Goal: Information Seeking & Learning: Find specific fact

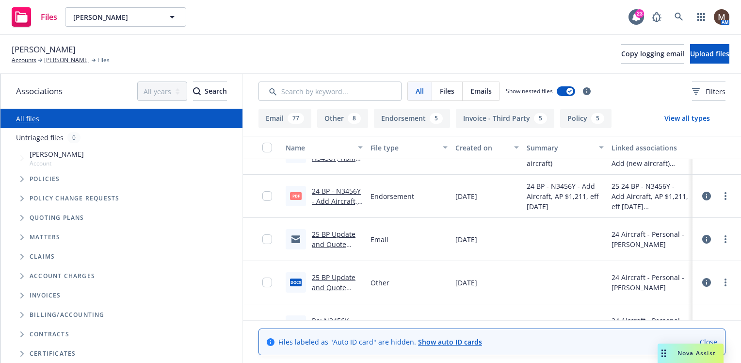
scroll to position [1067, 0]
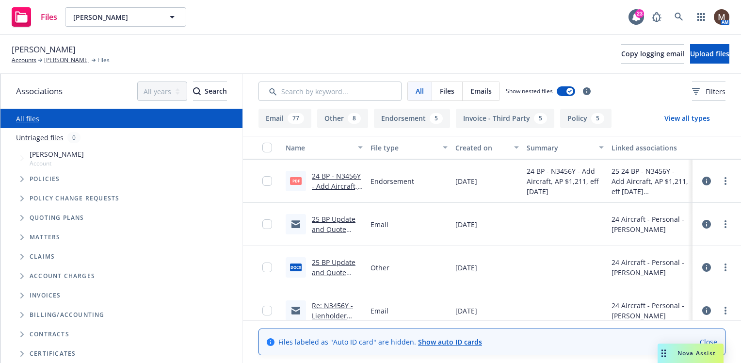
click at [336, 304] on link "Re: N3456Y - Lienholder Endorsement and Certificate / [PERSON_NAME]" at bounding box center [336, 336] width 48 height 70
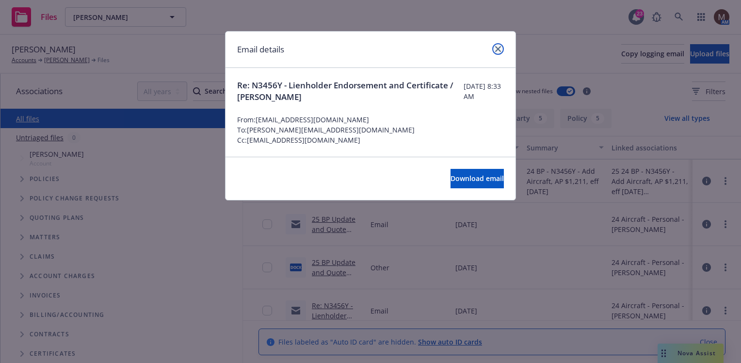
click at [497, 48] on icon "close" at bounding box center [498, 49] width 6 height 6
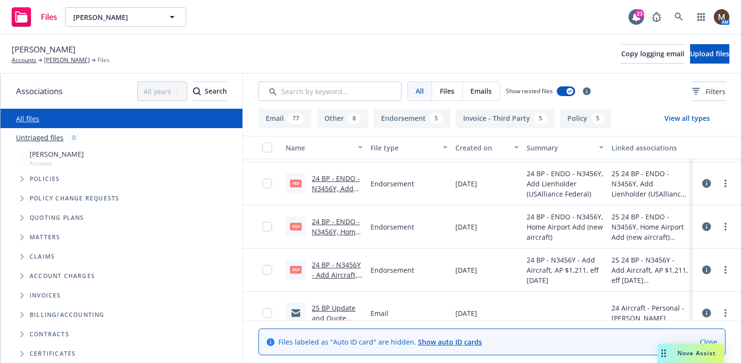
scroll to position [970, 0]
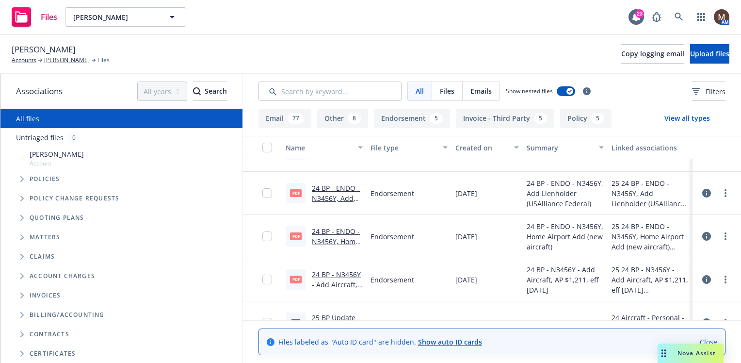
click at [345, 232] on link "24 BP - ENDO - N3456Y, Home Airport Add (new aircraft).pdf" at bounding box center [336, 251] width 48 height 50
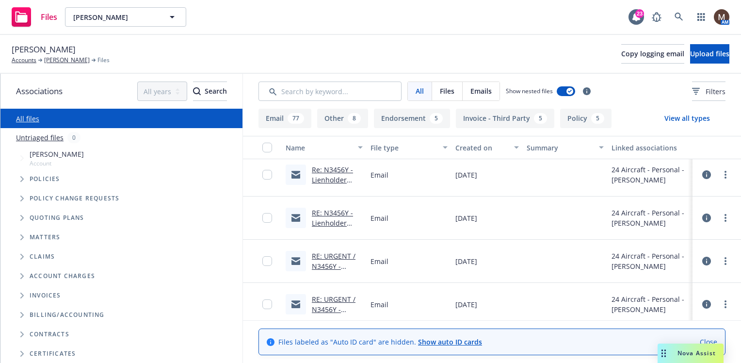
scroll to position [1212, 0]
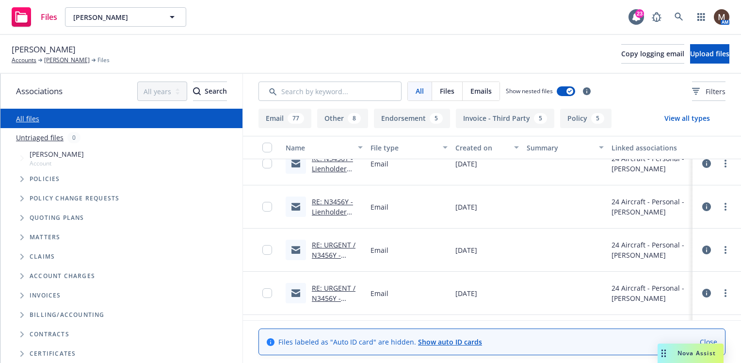
click at [344, 244] on link "RE: URGENT / N3456Y - lienholder COI request / [PERSON_NAME]" at bounding box center [336, 270] width 48 height 60
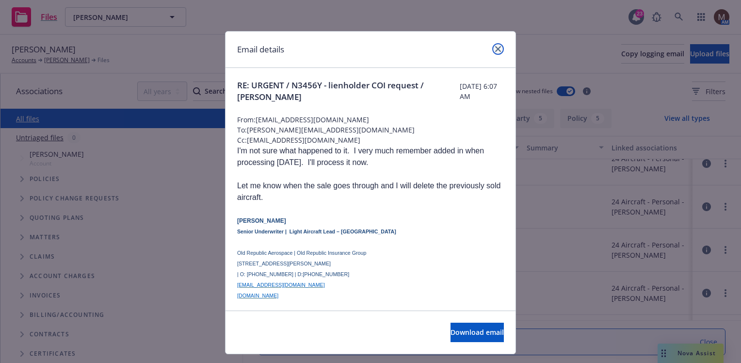
click at [495, 46] on icon "close" at bounding box center [498, 49] width 6 height 6
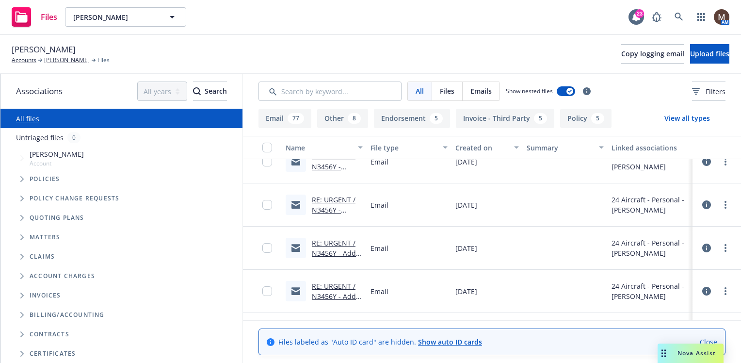
scroll to position [1309, 0]
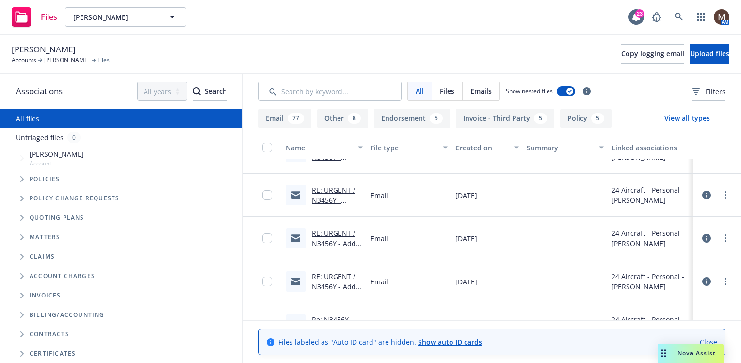
click at [342, 273] on link "RE: URGENT / N3456Y - Add Aircraft / [PERSON_NAME]" at bounding box center [336, 297] width 48 height 50
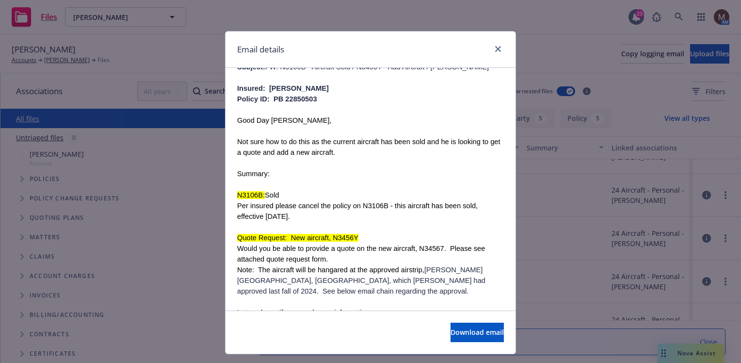
scroll to position [1649, 0]
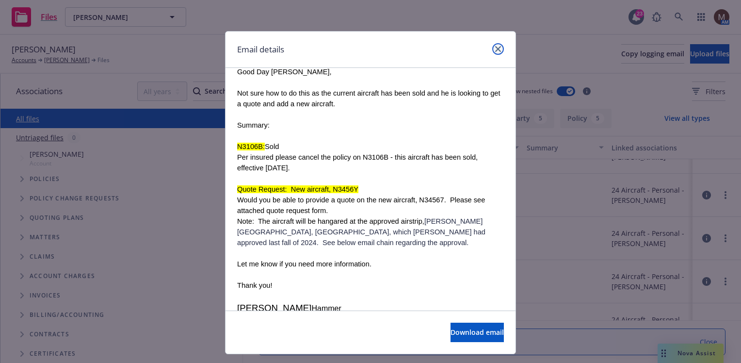
click at [495, 48] on icon "close" at bounding box center [498, 49] width 6 height 6
